Goal: Task Accomplishment & Management: Use online tool/utility

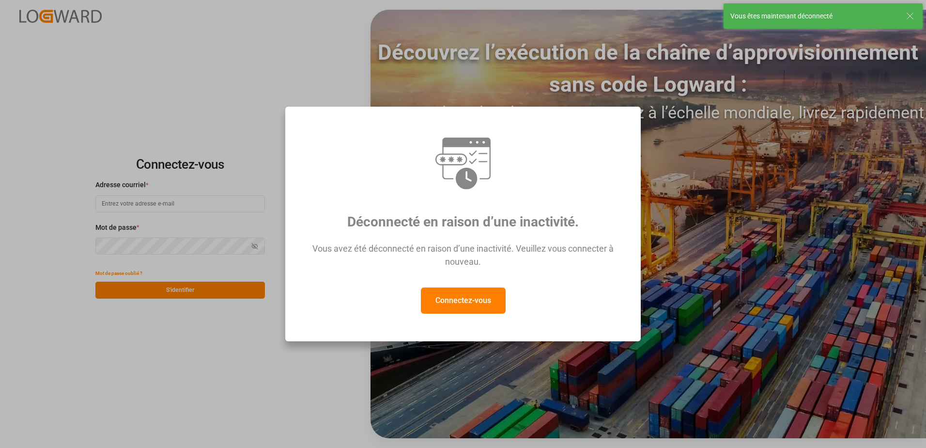
type input "[EMAIL_ADDRESS][DOMAIN_NAME]"
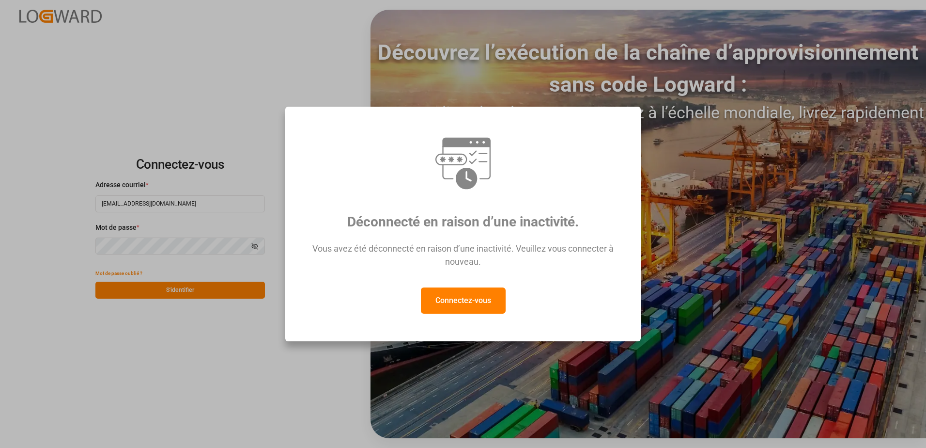
click at [453, 310] on button "Connectez-vous" at bounding box center [463, 300] width 85 height 26
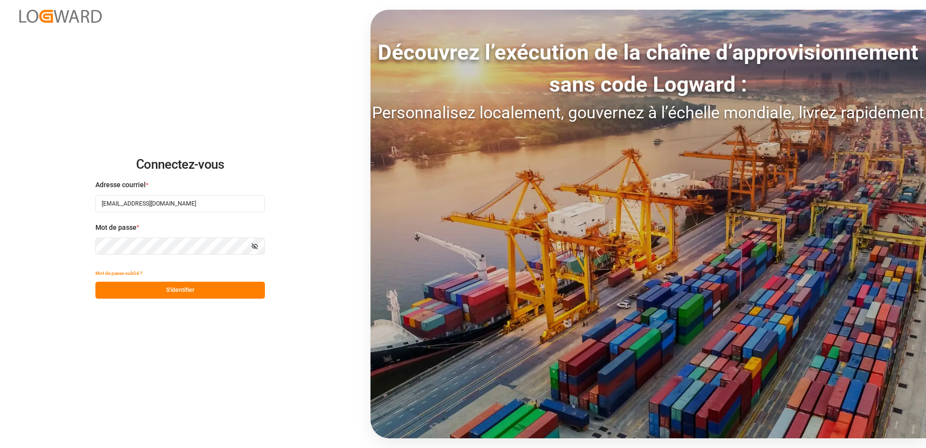
click at [248, 293] on button "S'identifier" at bounding box center [180, 289] width 170 height 17
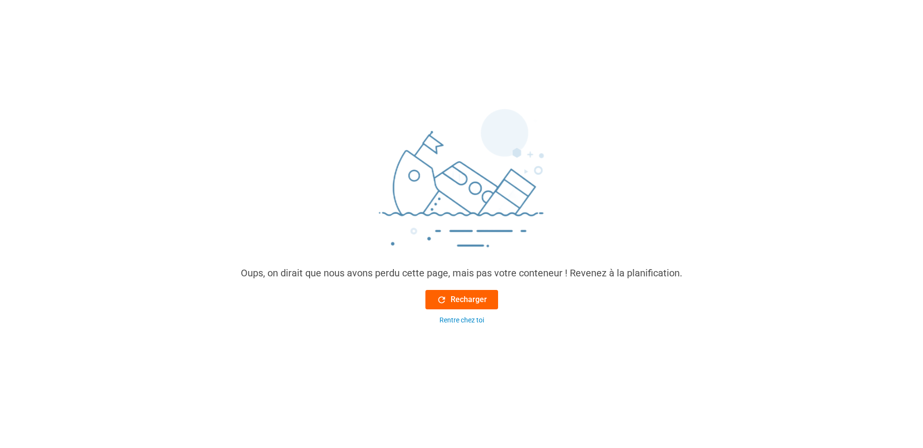
click at [466, 294] on font "Recharger" at bounding box center [468, 300] width 36 height 12
click at [473, 294] on font "Recharger" at bounding box center [468, 300] width 36 height 12
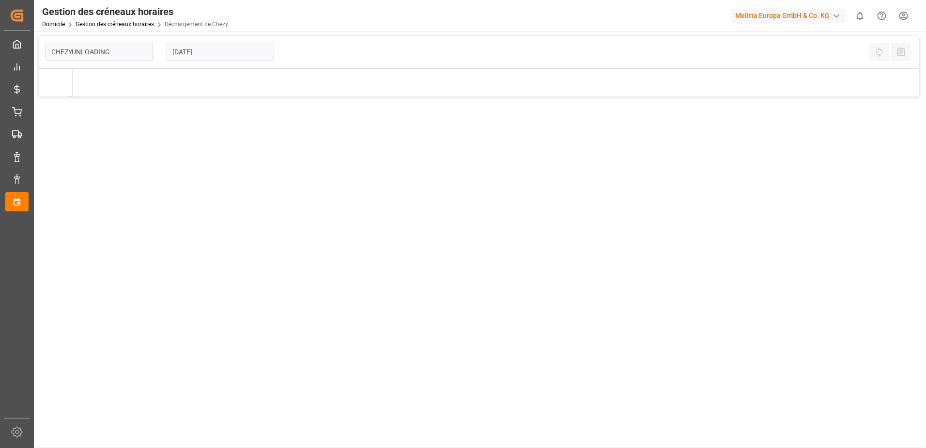
type input "Chezy Unloading"
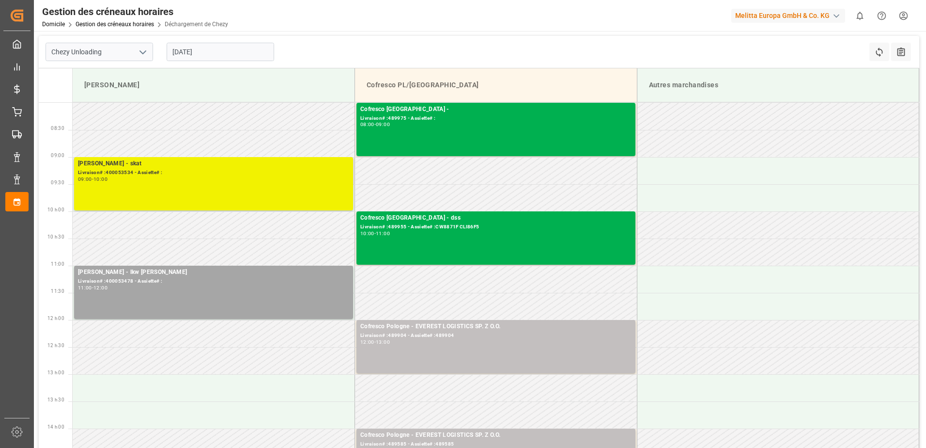
click at [311, 187] on div "[PERSON_NAME] - skat Livraison# :400053534 - Assiette# : 09:00 - 10:00" at bounding box center [213, 183] width 271 height 49
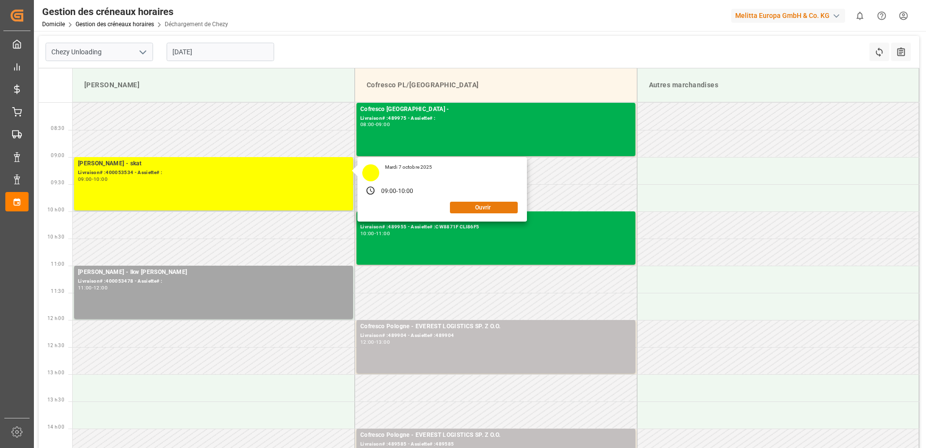
click at [489, 209] on button "Ouvrir" at bounding box center [484, 208] width 68 height 12
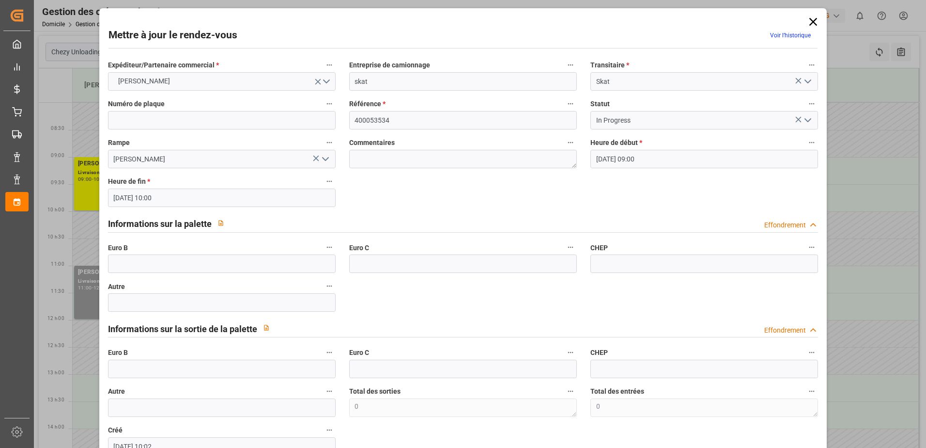
click at [804, 123] on icon "Ouvrir le menu" at bounding box center [808, 120] width 12 height 12
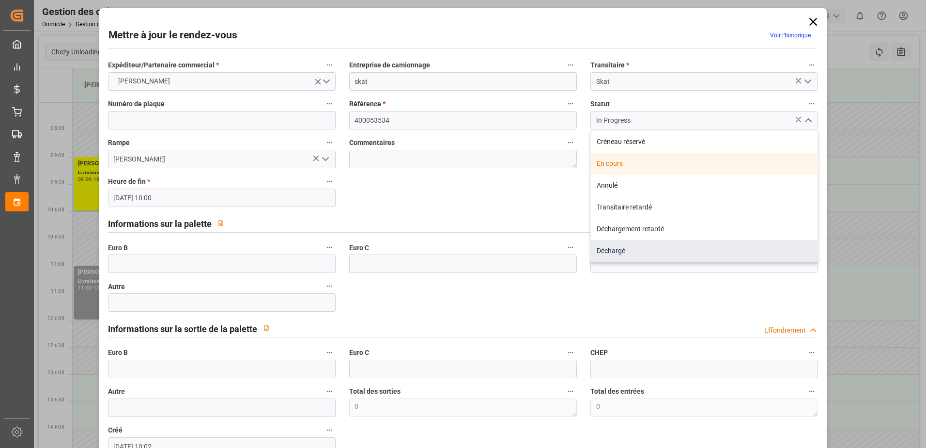
click at [629, 250] on div "Déchargé" at bounding box center [704, 251] width 227 height 22
type input "Unloaded"
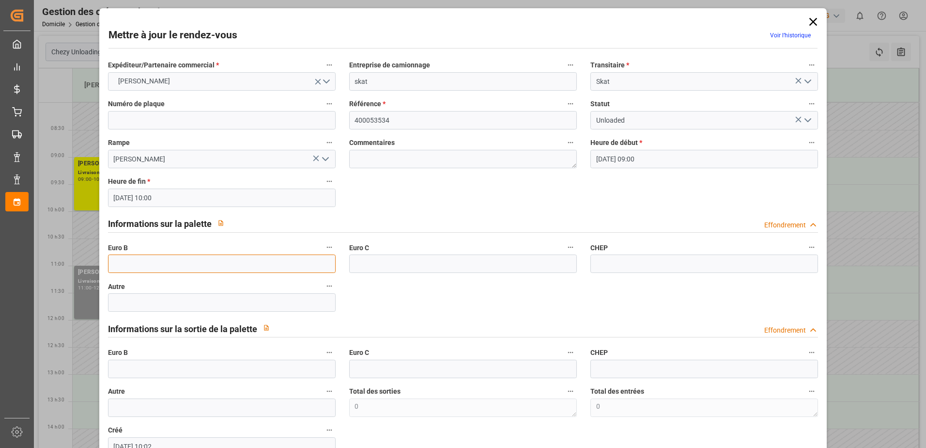
click at [130, 261] on input "text" at bounding box center [222, 263] width 228 height 18
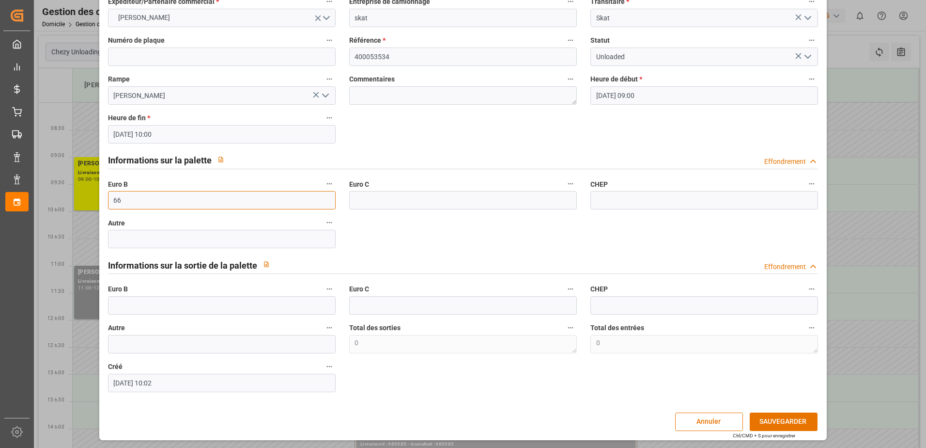
scroll to position [64, 0]
type input "66"
click at [790, 415] on button "SAUVEGARDER" at bounding box center [784, 421] width 68 height 18
